Goal: Information Seeking & Learning: Learn about a topic

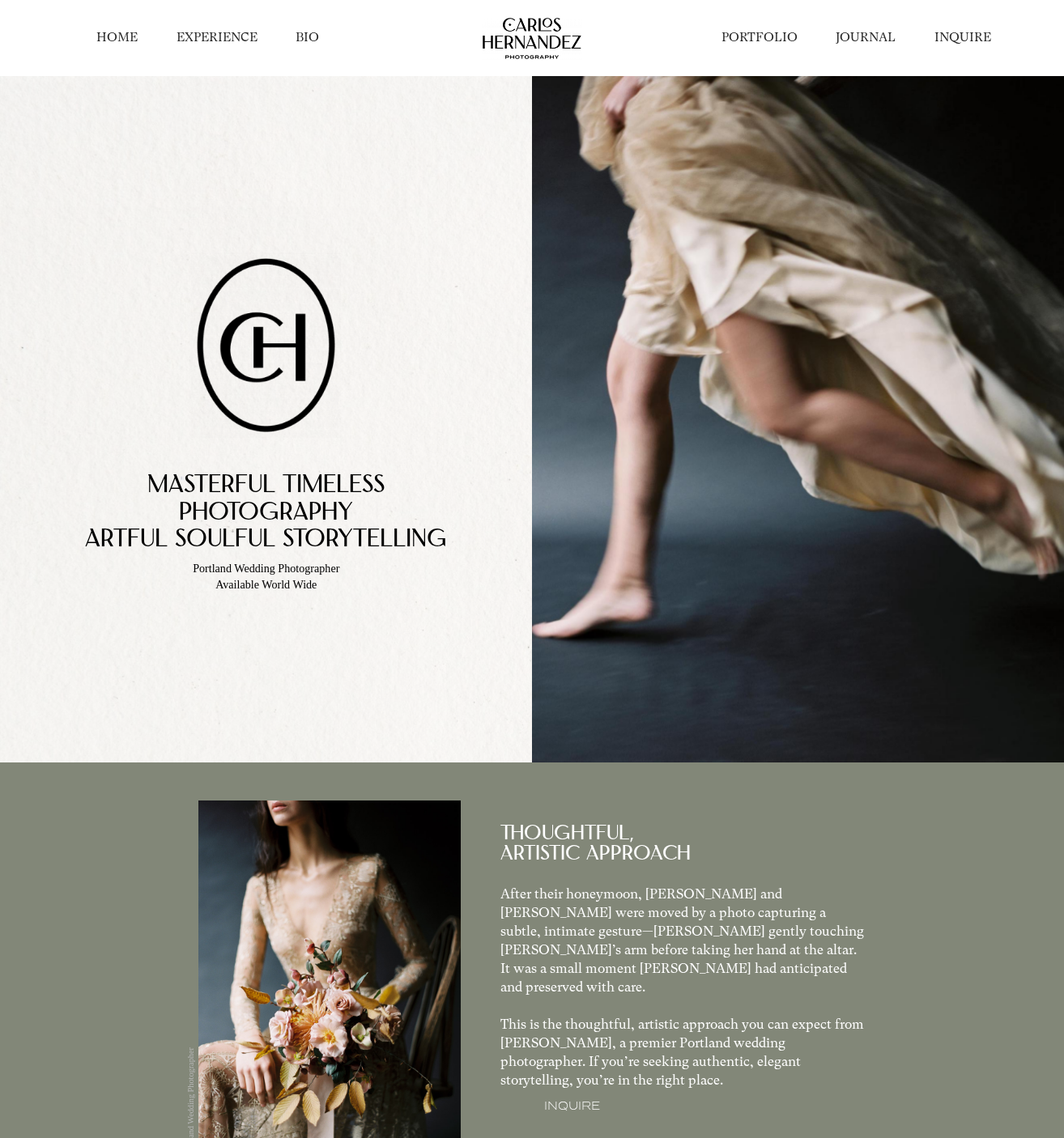
click at [234, 41] on link "EXPERIENCE" at bounding box center [216, 38] width 81 height 17
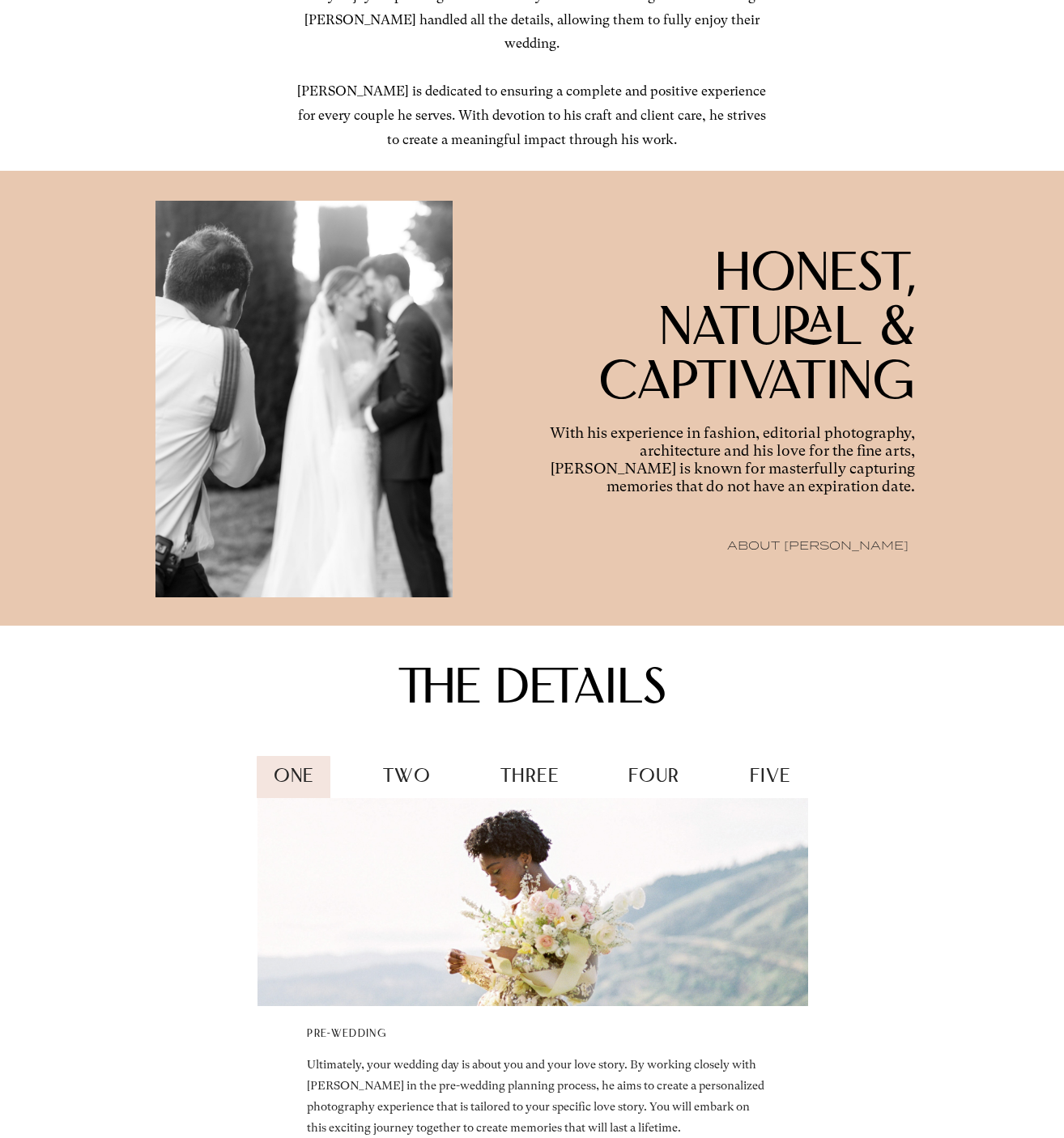
scroll to position [1542, 0]
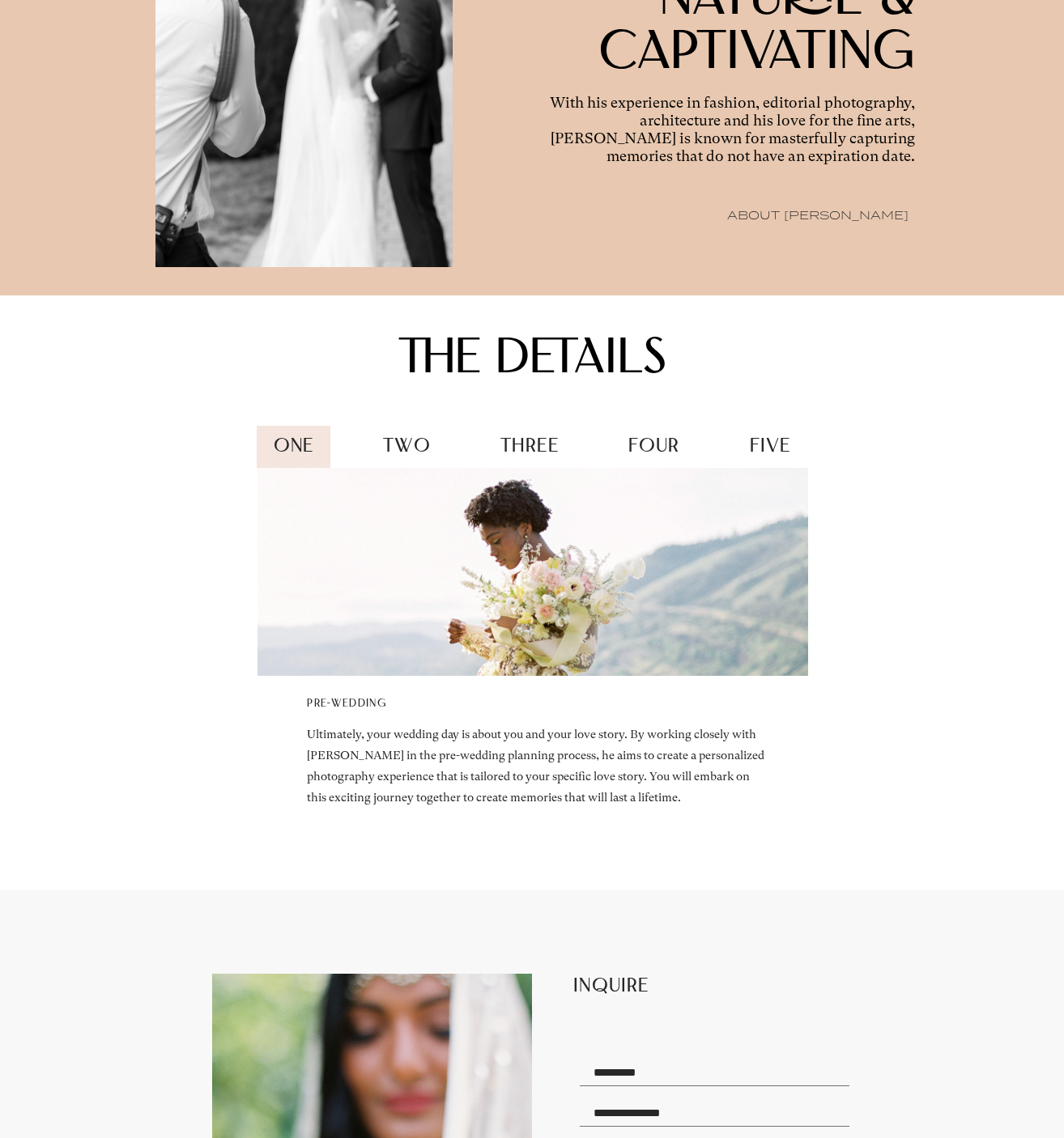
click at [420, 457] on div "two" at bounding box center [406, 447] width 81 height 44
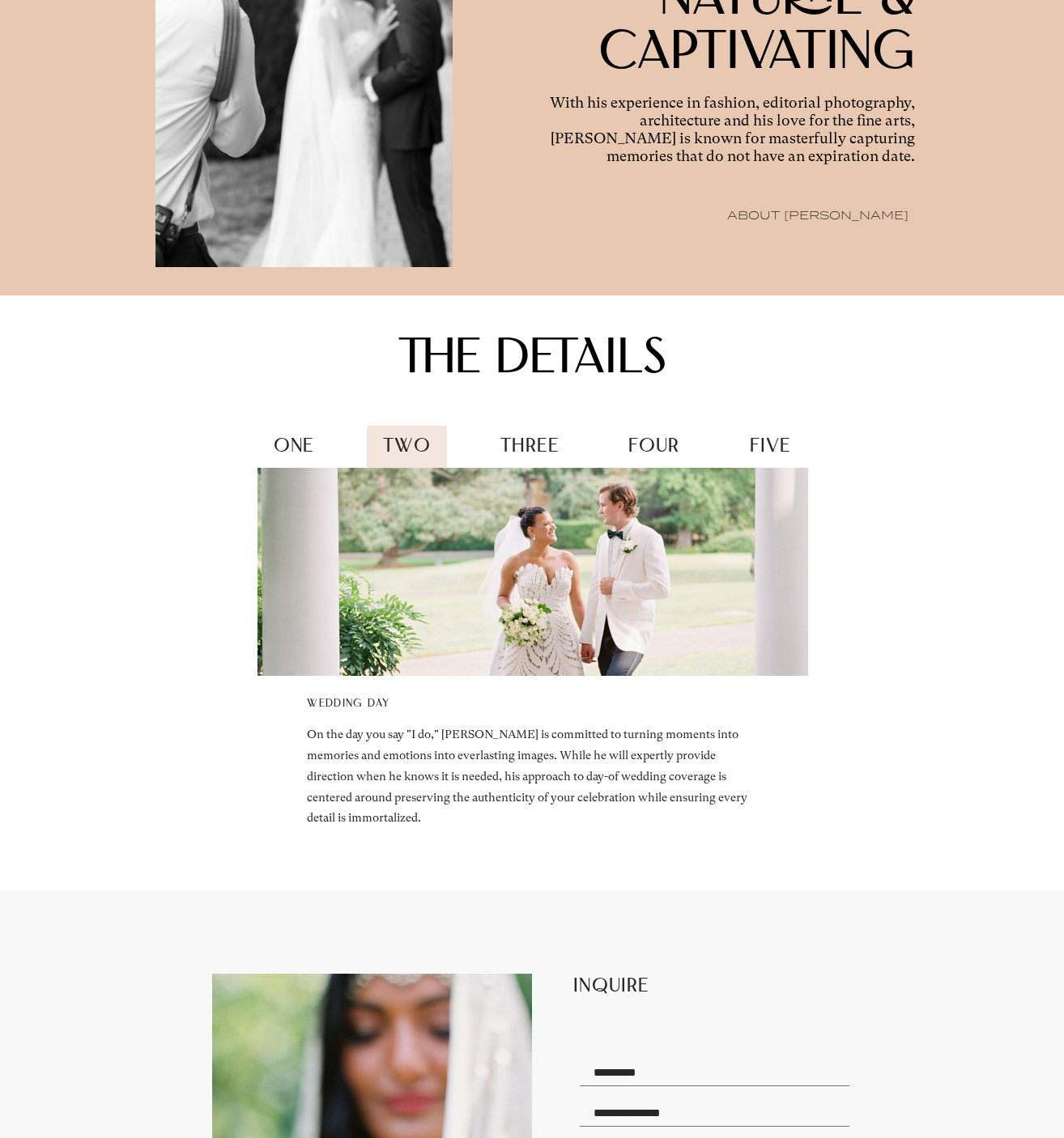
click at [526, 457] on span "three" at bounding box center [530, 446] width 58 height 18
click at [537, 457] on span "three" at bounding box center [530, 446] width 58 height 18
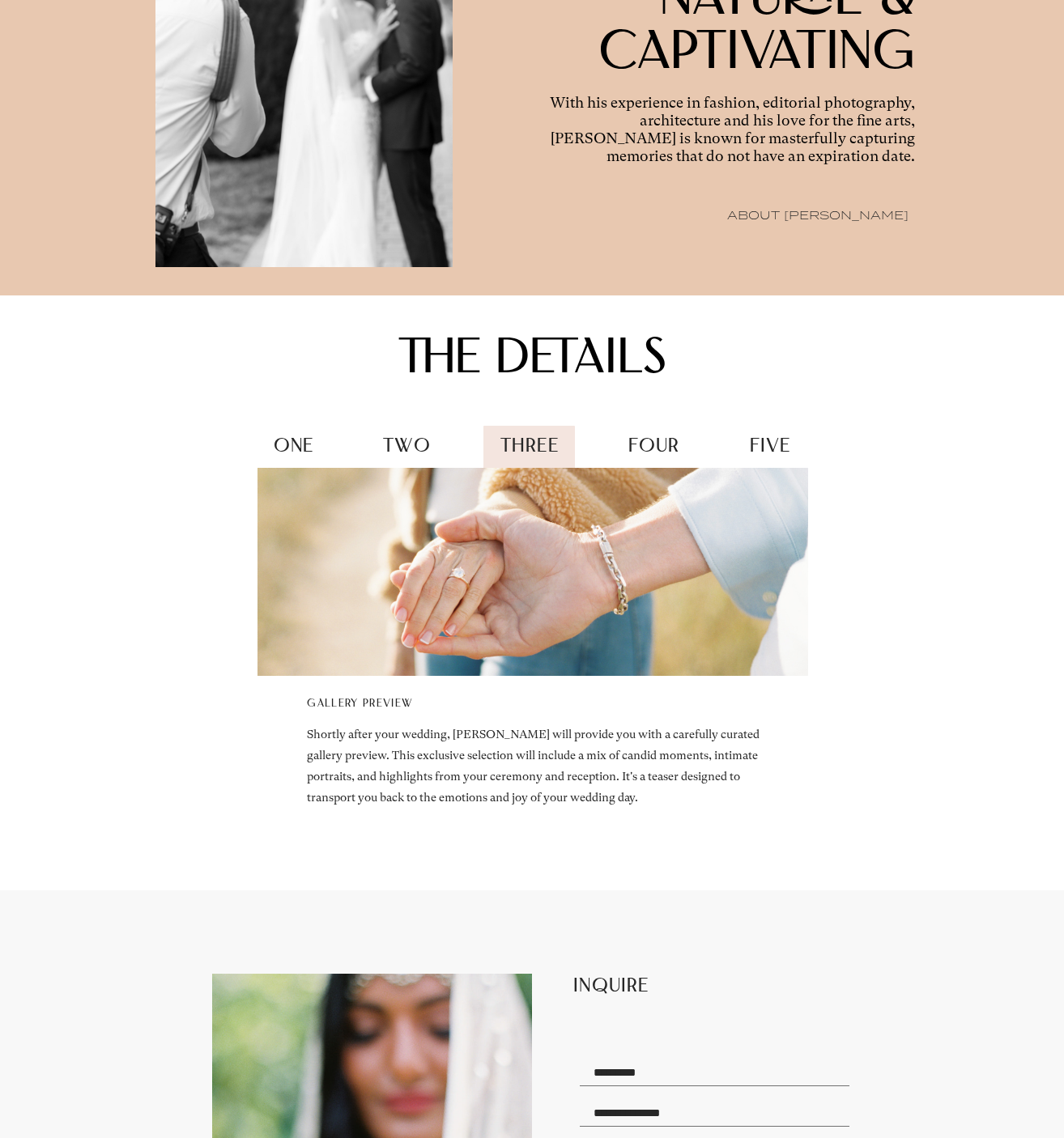
click at [648, 457] on span "four" at bounding box center [654, 446] width 51 height 18
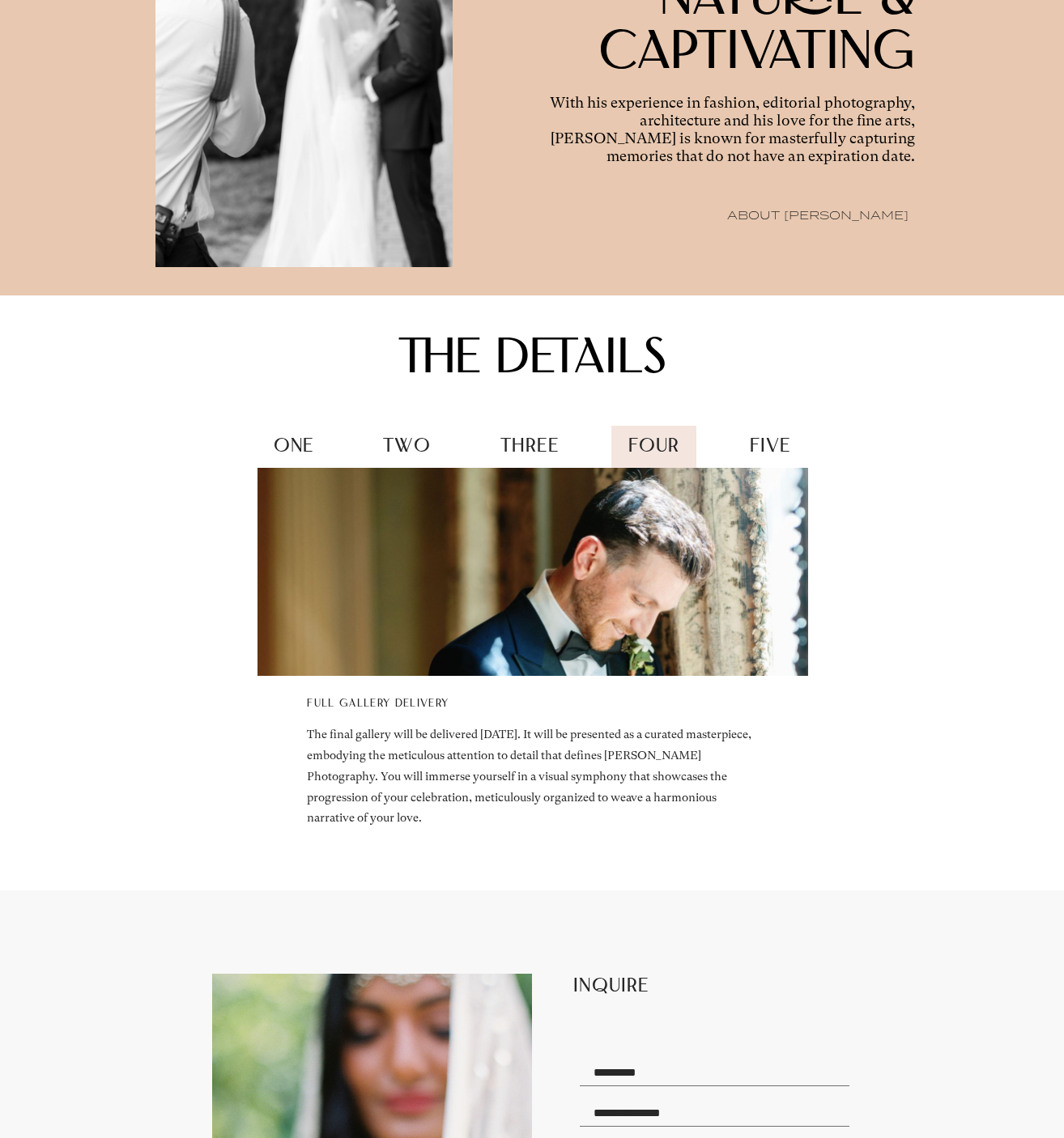
click at [760, 457] on span "five" at bounding box center [770, 446] width 42 height 18
click at [770, 457] on span "five" at bounding box center [770, 446] width 42 height 18
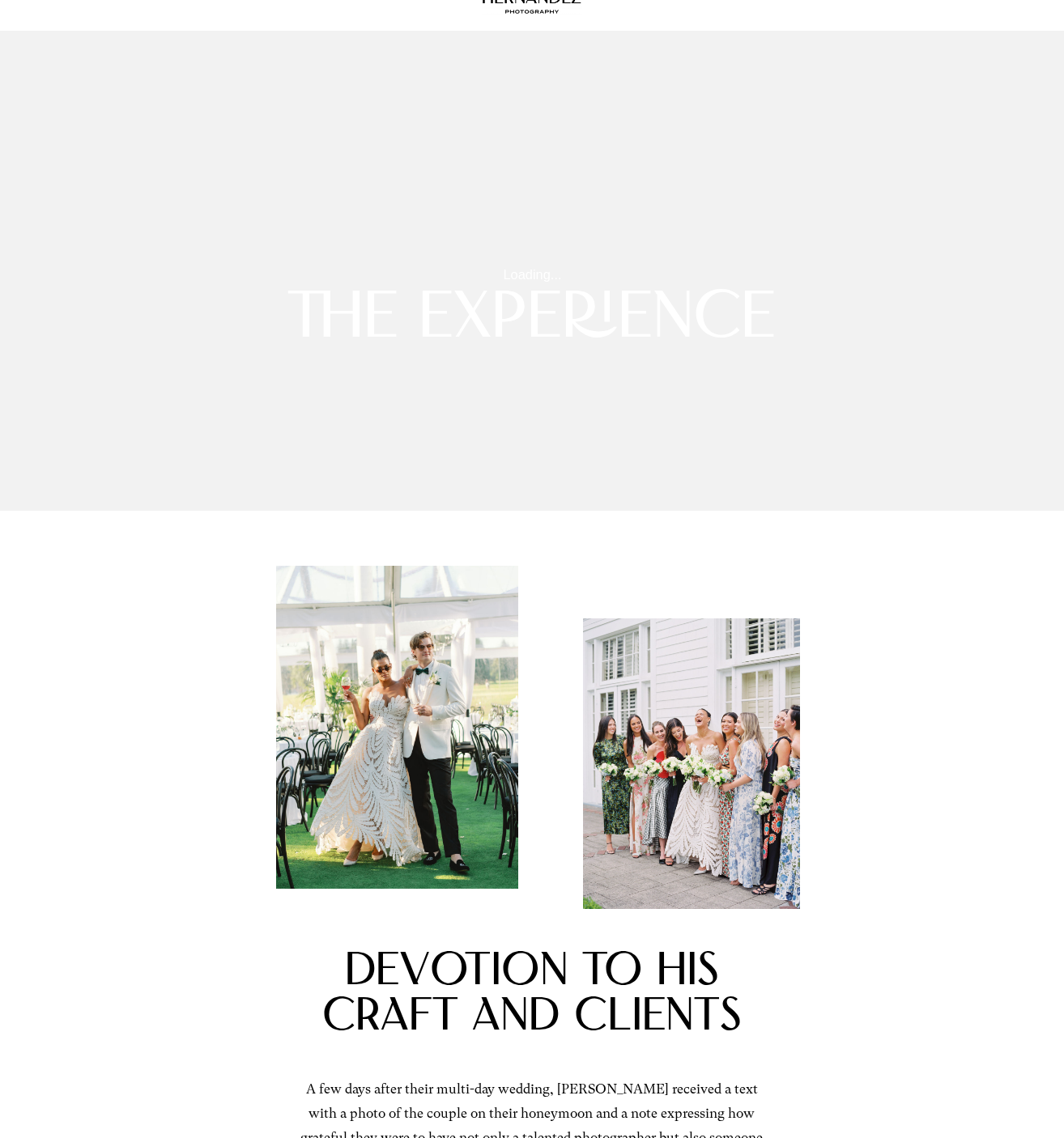
scroll to position [0, 0]
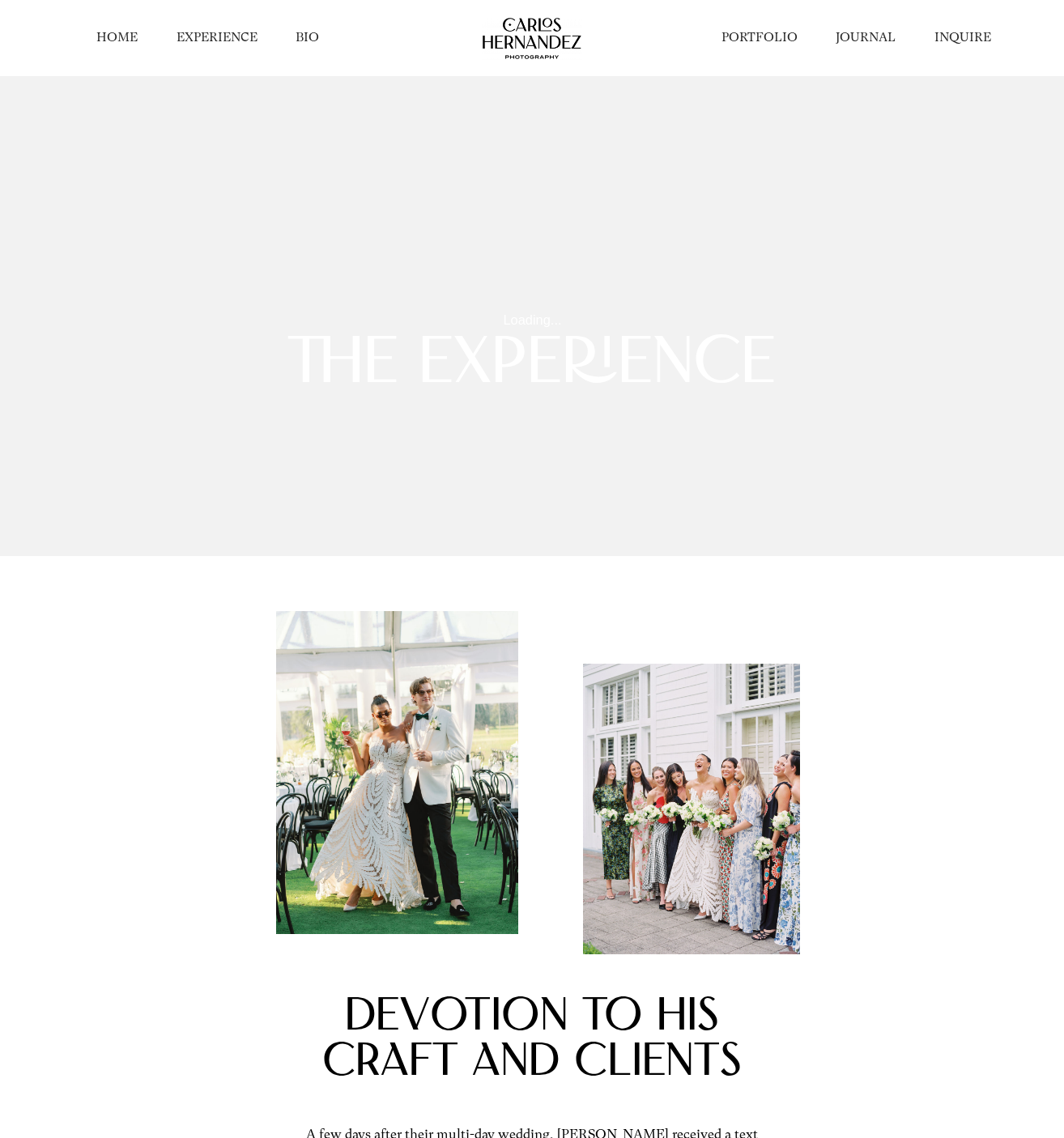
click at [315, 35] on link "BIO" at bounding box center [307, 38] width 23 height 17
